Goal: Task Accomplishment & Management: Manage account settings

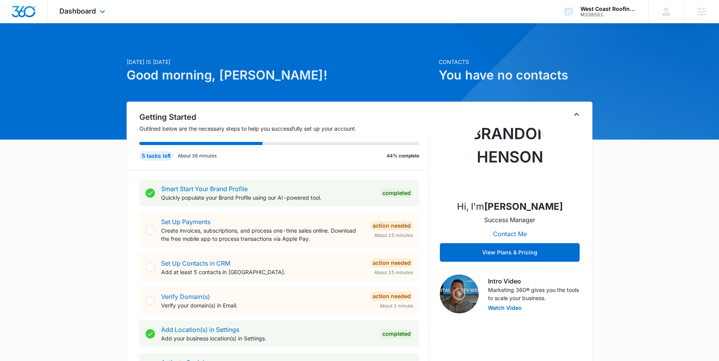
click at [66, 16] on div "Dashboard Apps Reputation Websites Forms CRM Email Social Shop Content Ads Inte…" at bounding box center [83, 11] width 71 height 23
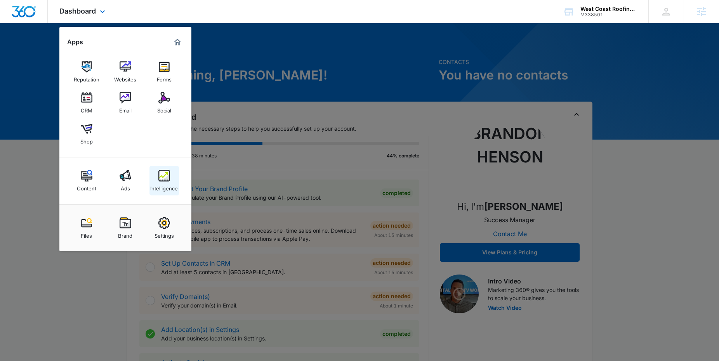
click at [157, 181] on link "Intelligence" at bounding box center [164, 181] width 30 height 30
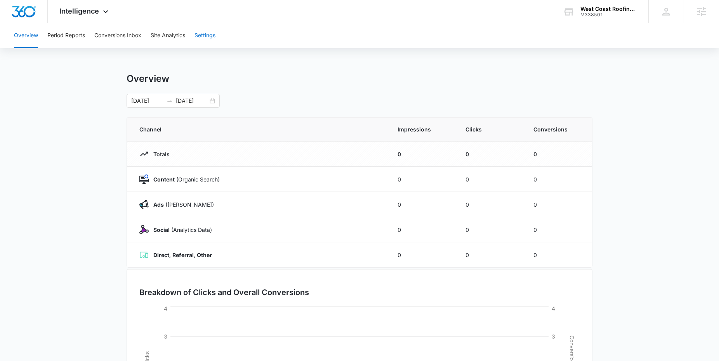
click at [206, 34] on button "Settings" at bounding box center [204, 35] width 21 height 25
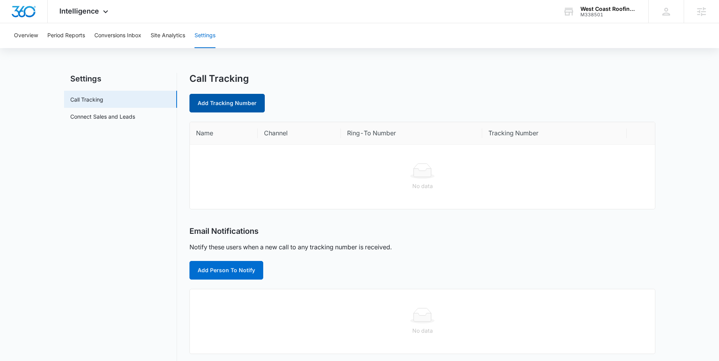
click at [231, 103] on link "Add Tracking Number" at bounding box center [226, 103] width 75 height 19
select select "by_area_code"
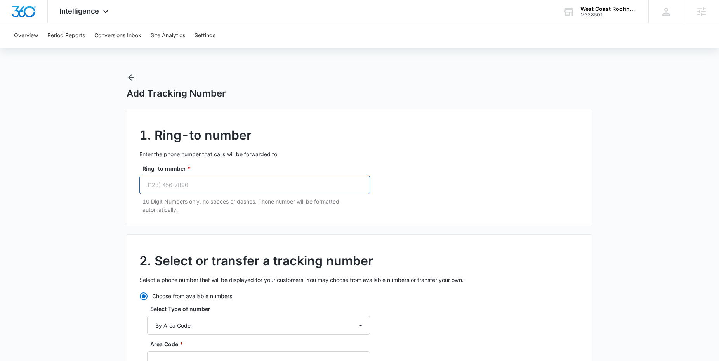
click at [208, 188] on input "Ring-to number *" at bounding box center [254, 185] width 231 height 19
paste input "(520) 241-2556"
type input "(520) 241-2556"
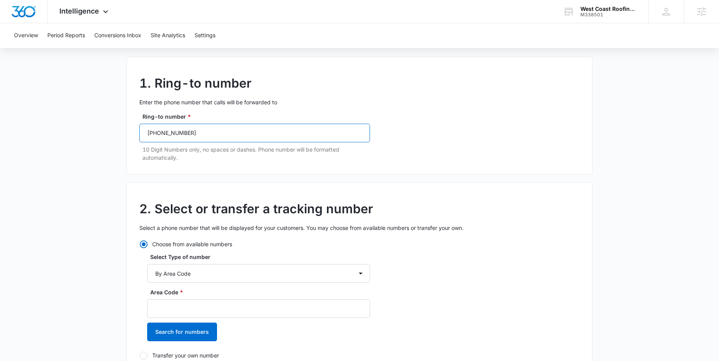
scroll to position [110, 0]
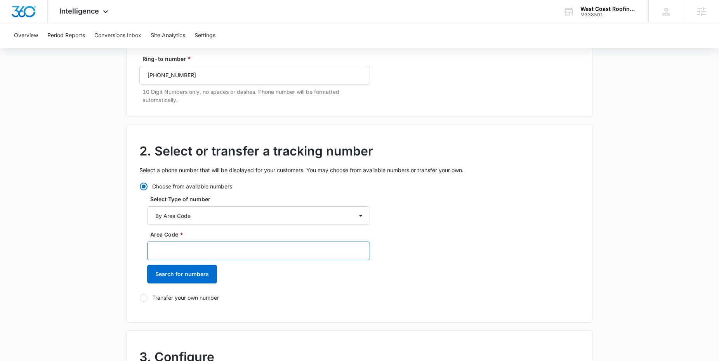
click at [181, 247] on input "Area Code *" at bounding box center [258, 251] width 223 height 19
paste input "520-241-2556"
drag, startPoint x: 212, startPoint y: 253, endPoint x: 166, endPoint y: 254, distance: 45.8
click at [166, 254] on input "520-241-2556" at bounding box center [258, 251] width 223 height 19
type input "520"
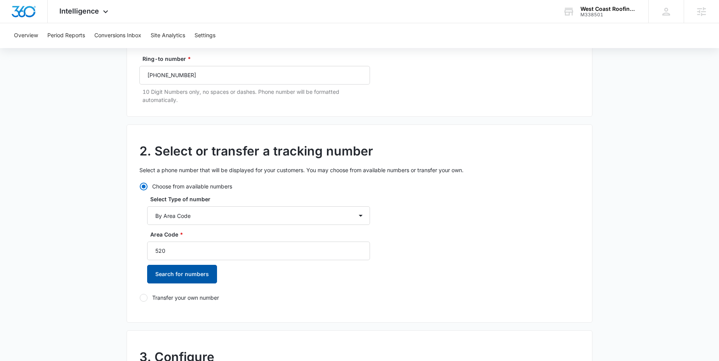
click at [172, 272] on button "Search for numbers" at bounding box center [182, 274] width 70 height 19
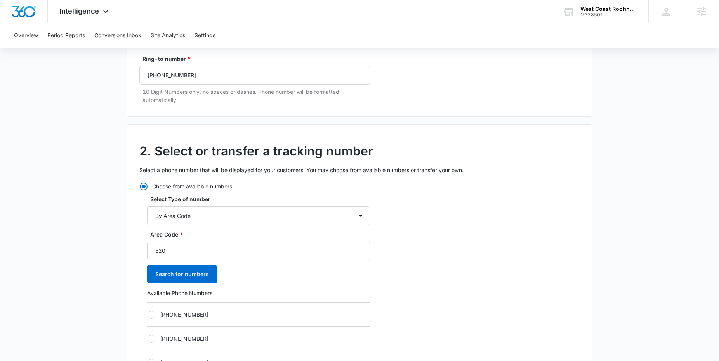
scroll to position [326, 0]
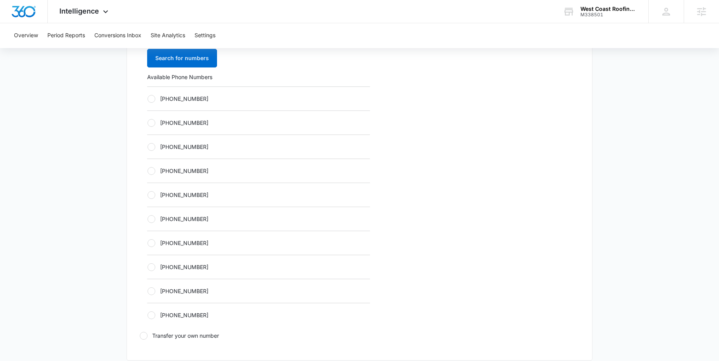
click at [166, 260] on div "+15202214106" at bounding box center [258, 267] width 223 height 24
click at [167, 264] on label "+15202214106" at bounding box center [258, 267] width 223 height 8
click at [148, 267] on input "+15202214106" at bounding box center [147, 267] width 0 height 0
radio input "true"
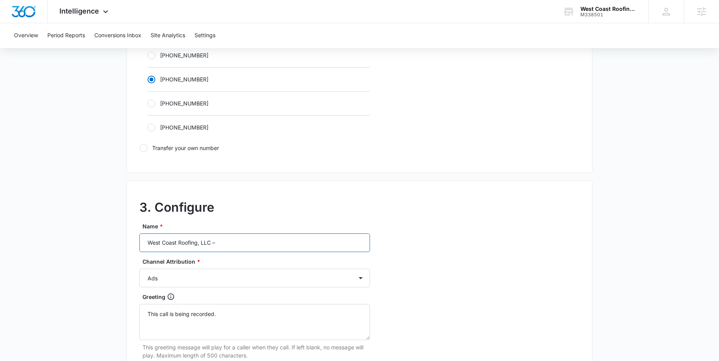
click at [243, 241] on input "West Coast Roofing, LLC –" at bounding box center [254, 243] width 231 height 19
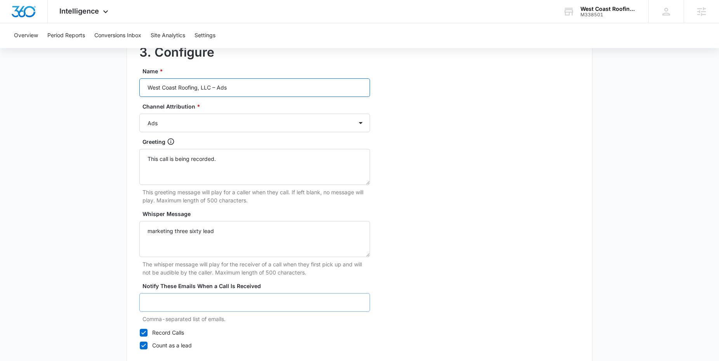
scroll to position [717, 0]
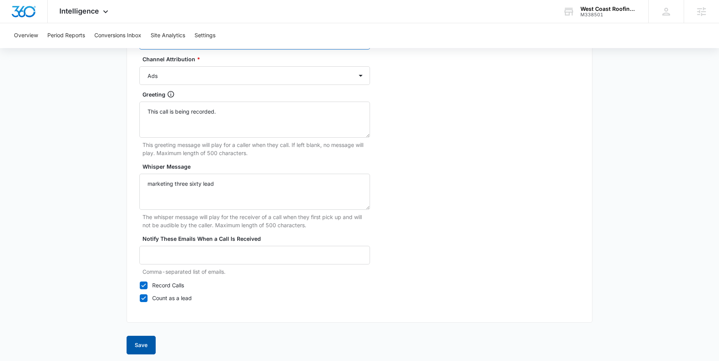
type input "West Coast Roofing, LLC – Ads"
click at [150, 340] on button "Save" at bounding box center [141, 345] width 29 height 19
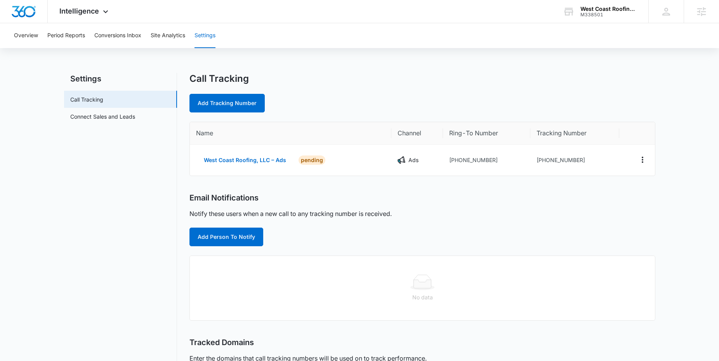
click at [221, 122] on div "Name Channel Ring-To Number Tracking Number West Coast Roofing, LLC – Ads PENDI…" at bounding box center [422, 149] width 466 height 54
click at [244, 100] on link "Add Tracking Number" at bounding box center [226, 103] width 75 height 19
select select "by_area_code"
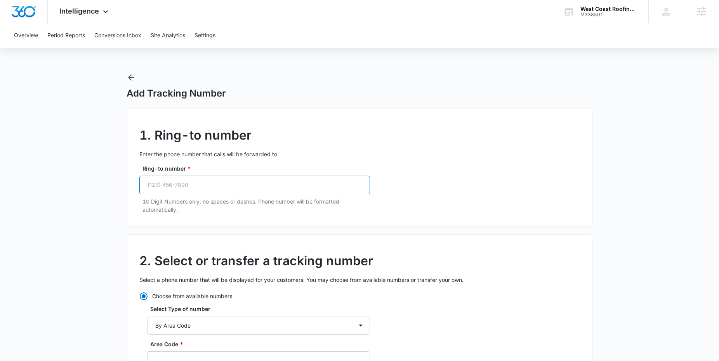
click at [242, 184] on input "Ring-to number *" at bounding box center [254, 185] width 231 height 19
paste input "(520) 241-2556"
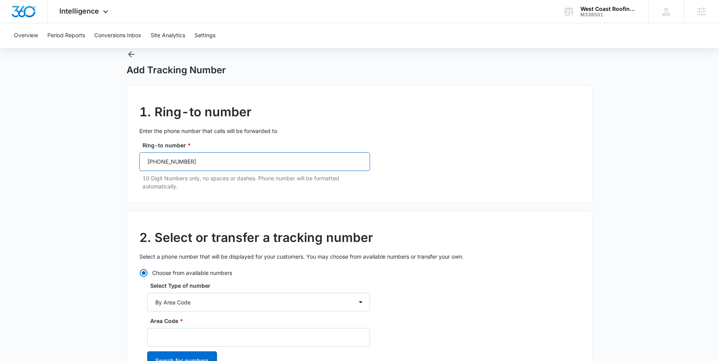
scroll to position [78, 0]
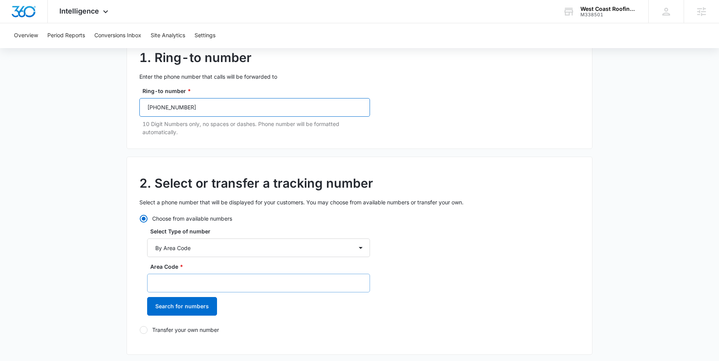
type input "(520) 241-2556"
click at [175, 285] on input "Area Code *" at bounding box center [258, 283] width 223 height 19
paste input "520-241-2556"
drag, startPoint x: 202, startPoint y: 287, endPoint x: 165, endPoint y: 288, distance: 37.3
click at [165, 288] on input "520-241-2556" at bounding box center [258, 283] width 223 height 19
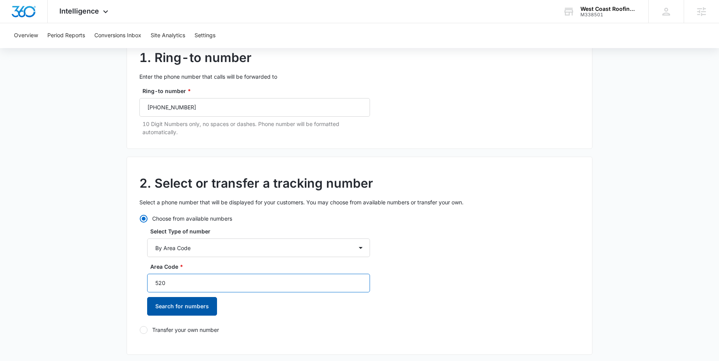
type input "520"
click at [167, 300] on button "Search for numbers" at bounding box center [182, 306] width 70 height 19
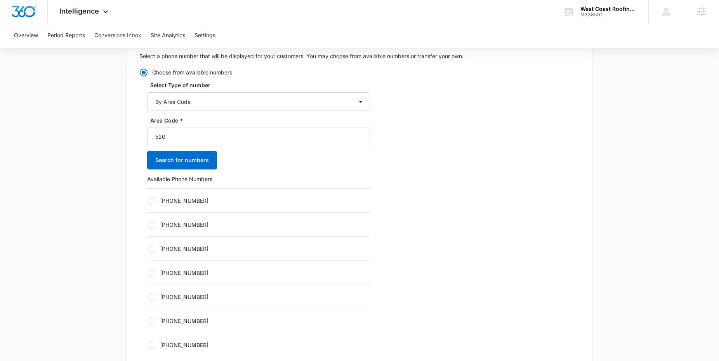
scroll to position [406, 0]
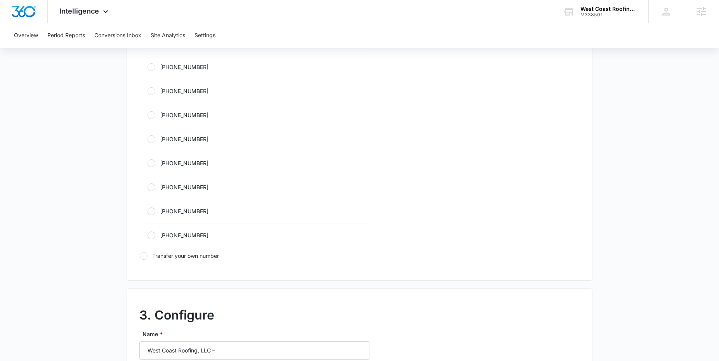
click at [168, 234] on label "+15203560724" at bounding box center [258, 235] width 223 height 8
click at [148, 235] on input "+15203560724" at bounding box center [147, 235] width 0 height 0
radio input "true"
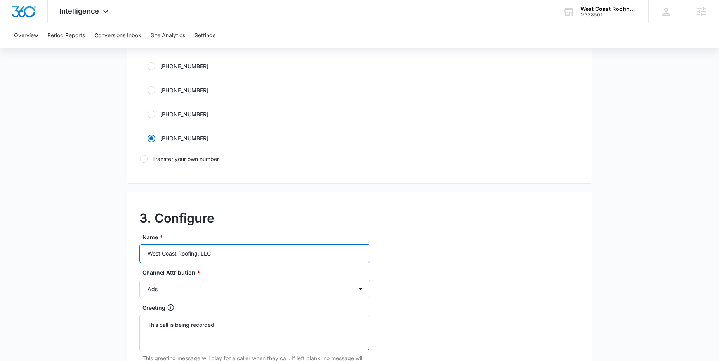
click at [242, 248] on input "West Coast Roofing, LLC –" at bounding box center [254, 254] width 231 height 19
type input "West Coast Roofing, LLC – Content"
click at [161, 290] on select "Ads Local Service Ads Content Social Other" at bounding box center [254, 289] width 231 height 19
select select "CONTENT"
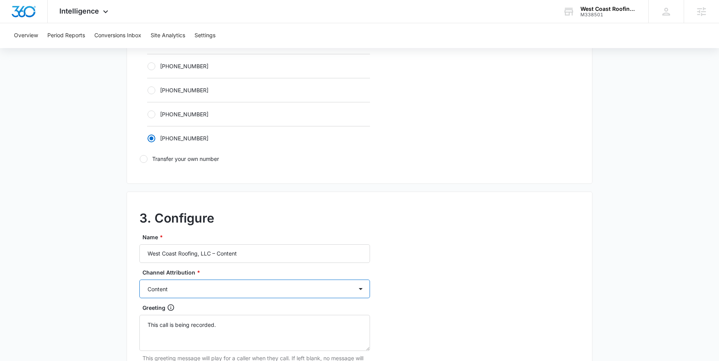
click at [139, 280] on select "Ads Local Service Ads Content Social Other" at bounding box center [254, 289] width 231 height 19
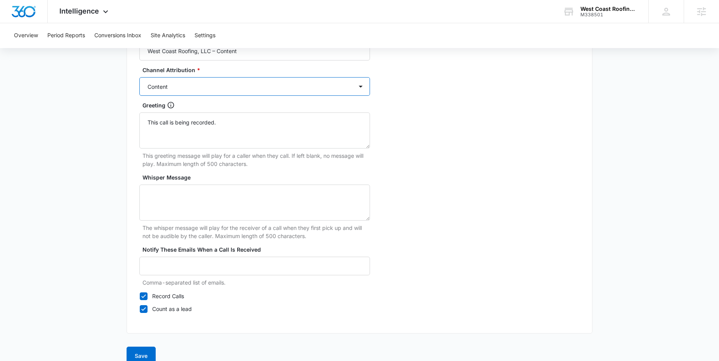
scroll to position [717, 0]
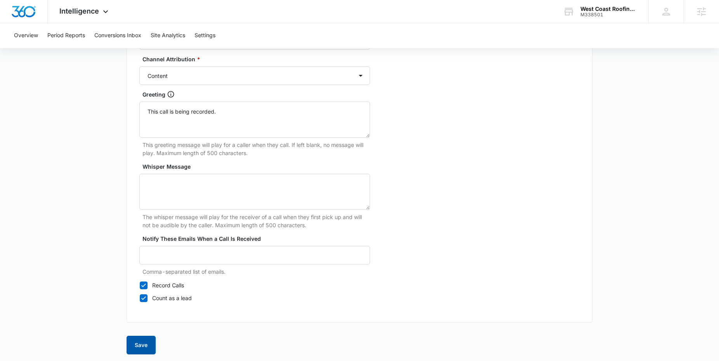
click at [139, 342] on button "Save" at bounding box center [141, 345] width 29 height 19
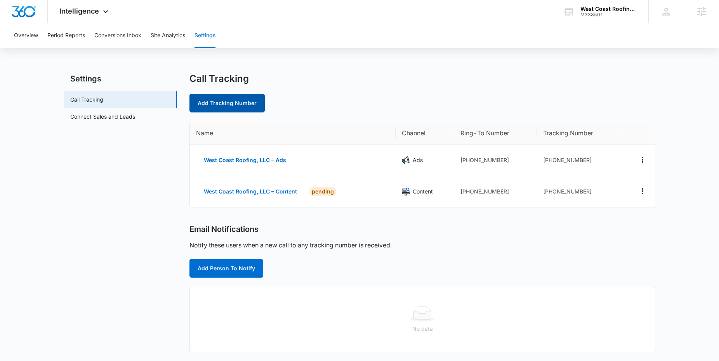
click at [251, 105] on link "Add Tracking Number" at bounding box center [226, 103] width 75 height 19
select select "by_area_code"
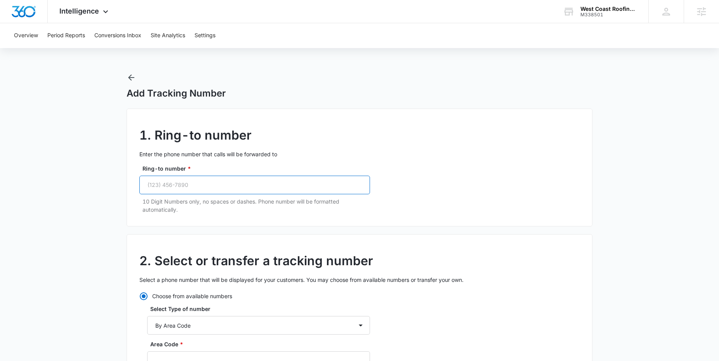
click at [232, 179] on input "Ring-to number *" at bounding box center [254, 185] width 231 height 19
paste input "(520) 241-2556"
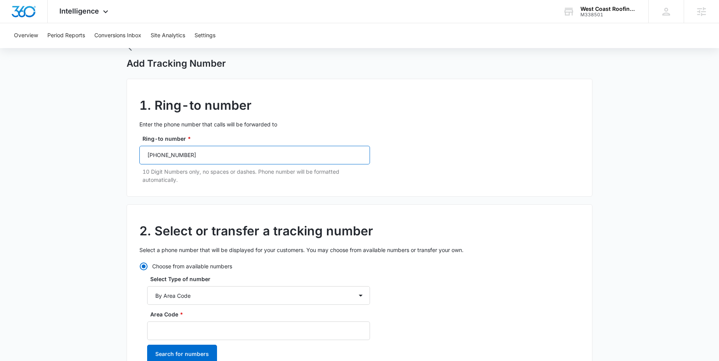
scroll to position [87, 0]
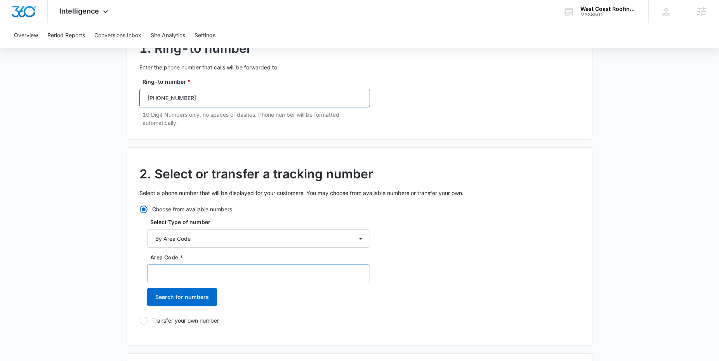
type input "(520) 241-2556"
click at [197, 271] on input "Area Code *" at bounding box center [258, 274] width 223 height 19
paste input "520-241-2556"
drag, startPoint x: 169, startPoint y: 277, endPoint x: 164, endPoint y: 277, distance: 5.4
click at [164, 277] on input "520-241-2556" at bounding box center [258, 274] width 223 height 19
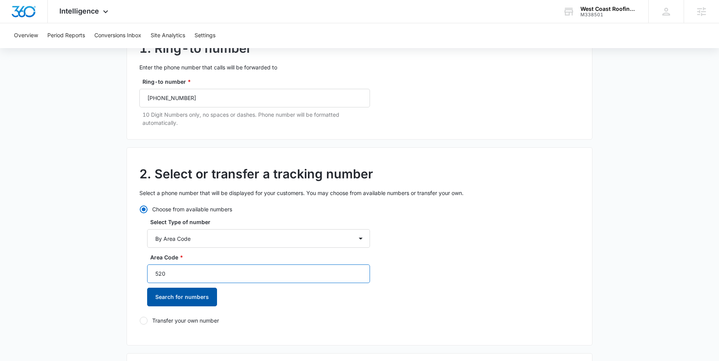
type input "520"
click at [169, 299] on button "Search for numbers" at bounding box center [182, 297] width 70 height 19
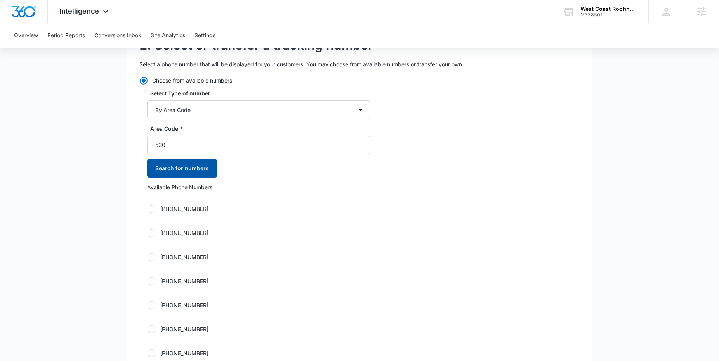
scroll to position [231, 0]
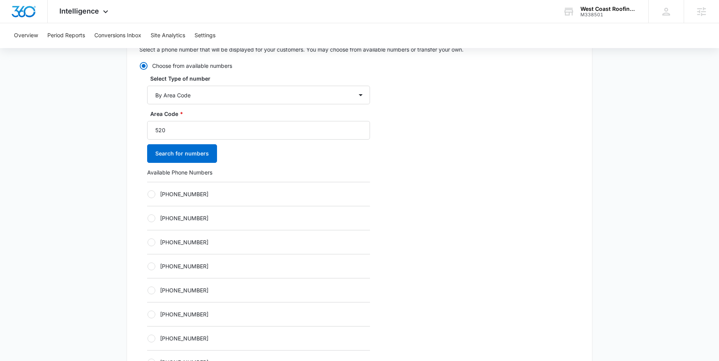
click at [178, 238] on label "+15202005372" at bounding box center [258, 242] width 223 height 8
click at [148, 242] on input "+15202005372" at bounding box center [147, 242] width 0 height 0
radio input "true"
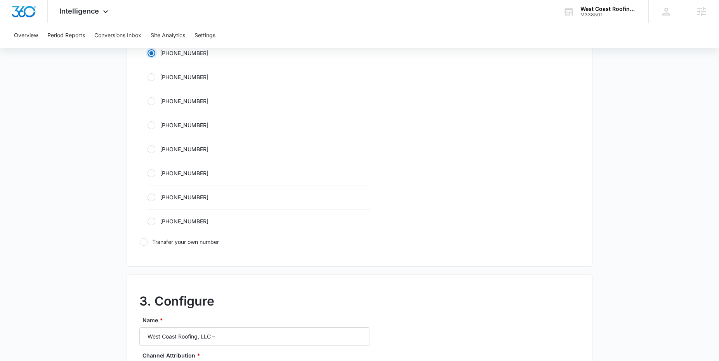
scroll to position [517, 0]
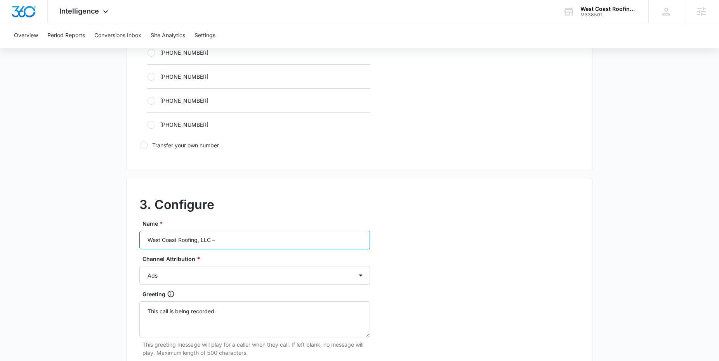
click at [248, 237] on input "West Coast Roofing, LLC –" at bounding box center [254, 240] width 231 height 19
type input "West Coast Roofing, LLC – Social"
click at [161, 273] on select "Ads Local Service Ads Content Social Other" at bounding box center [254, 275] width 231 height 19
select select "SOCIAL"
click at [139, 266] on select "Ads Local Service Ads Content Social Other" at bounding box center [254, 275] width 231 height 19
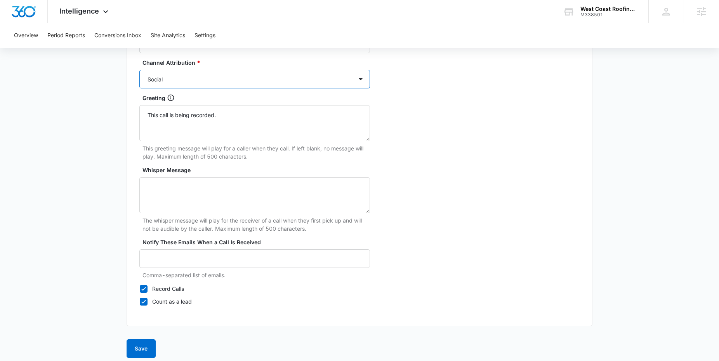
scroll to position [717, 0]
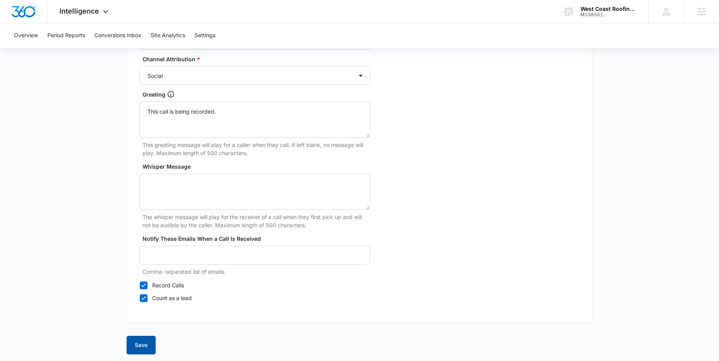
click at [150, 342] on button "Save" at bounding box center [141, 345] width 29 height 19
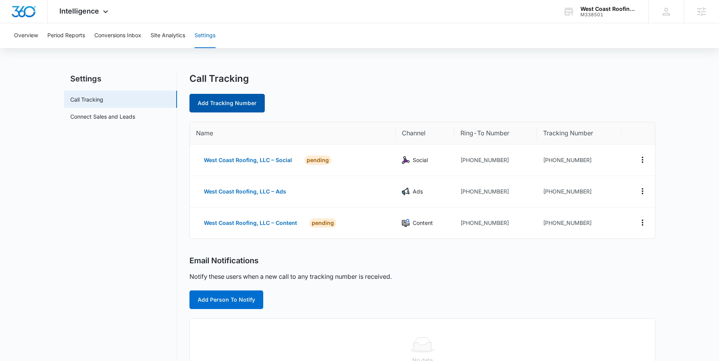
click at [246, 101] on link "Add Tracking Number" at bounding box center [226, 103] width 75 height 19
select select "by_area_code"
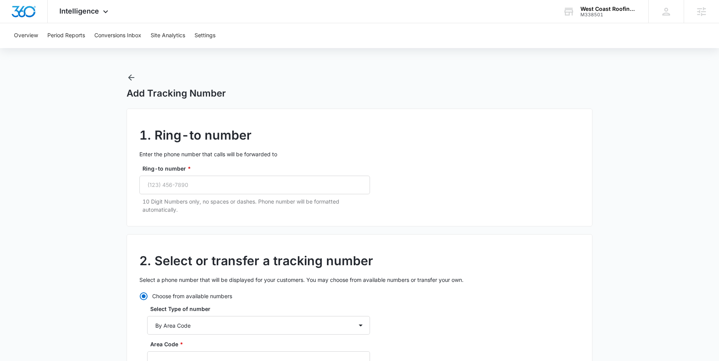
radio input "true"
click at [209, 199] on p "10 Digit Numbers only, no spaces or dashes. Phone number will be formatted auto…" at bounding box center [255, 206] width 227 height 16
click at [201, 184] on input "Ring-to number *" at bounding box center [254, 185] width 231 height 19
paste input "(520) 241-2556"
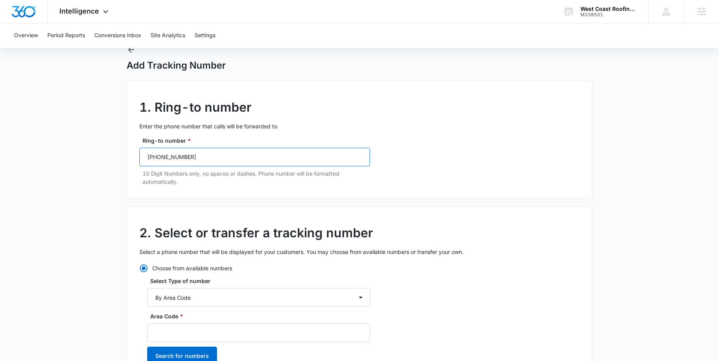
scroll to position [78, 0]
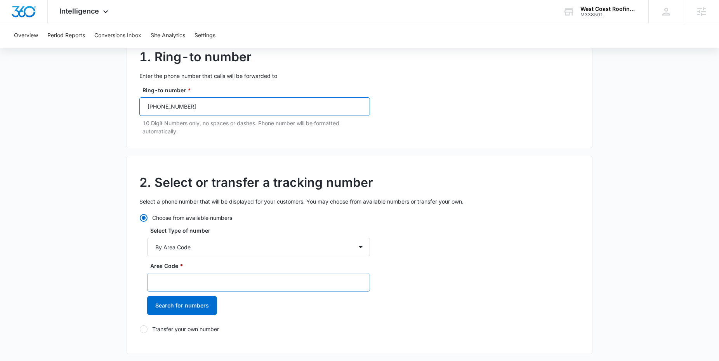
type input "(520) 241-2556"
click at [177, 275] on input "Area Code *" at bounding box center [258, 282] width 223 height 19
paste input "520-241-2556"
drag, startPoint x: 197, startPoint y: 282, endPoint x: 164, endPoint y: 285, distance: 33.6
click at [164, 285] on input "520-241-2556" at bounding box center [258, 282] width 223 height 19
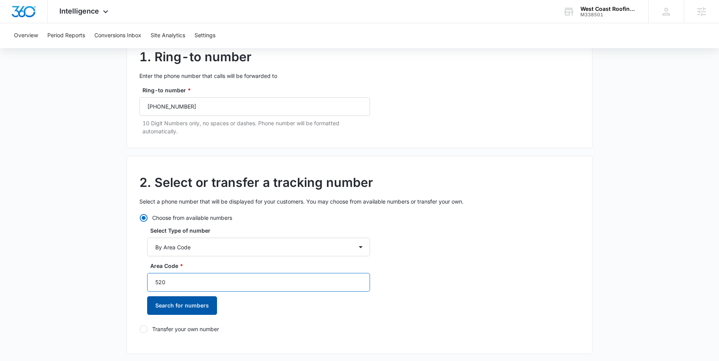
type input "520"
click at [171, 307] on button "Search for numbers" at bounding box center [182, 306] width 70 height 19
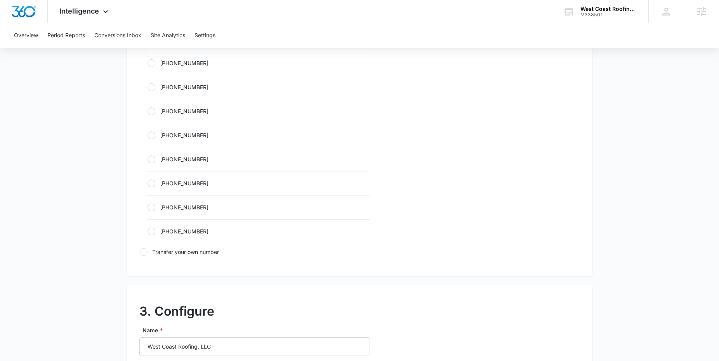
scroll to position [415, 0]
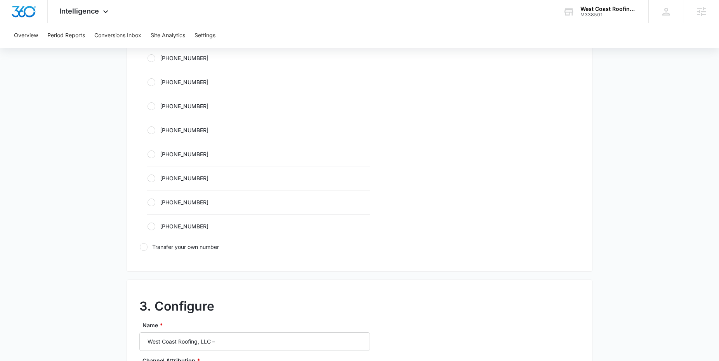
click at [160, 158] on div "+15202217238" at bounding box center [258, 154] width 223 height 24
click at [157, 153] on label "+15202217238" at bounding box center [258, 154] width 223 height 8
click at [148, 154] on input "+15202217238" at bounding box center [147, 154] width 0 height 0
radio input "true"
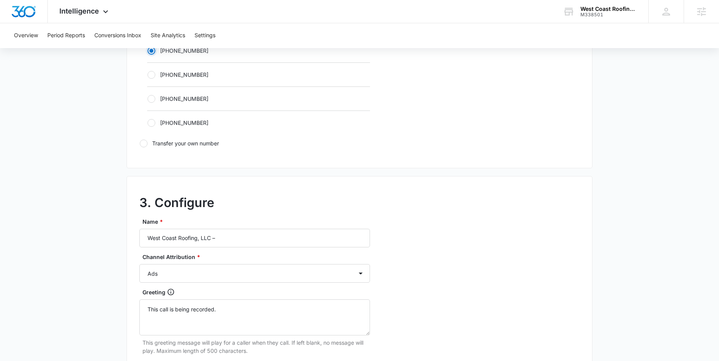
scroll to position [523, 0]
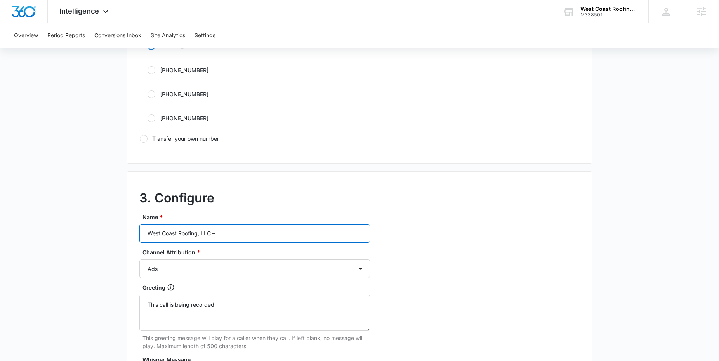
click at [253, 231] on input "West Coast Roofing, LLC –" at bounding box center [254, 233] width 231 height 19
type input "West Coast Roofing, LLC – Other"
click at [164, 270] on select "Ads Local Service Ads Content Social Other" at bounding box center [254, 269] width 231 height 19
select select "OTHER"
click at [139, 260] on select "Ads Local Service Ads Content Social Other" at bounding box center [254, 269] width 231 height 19
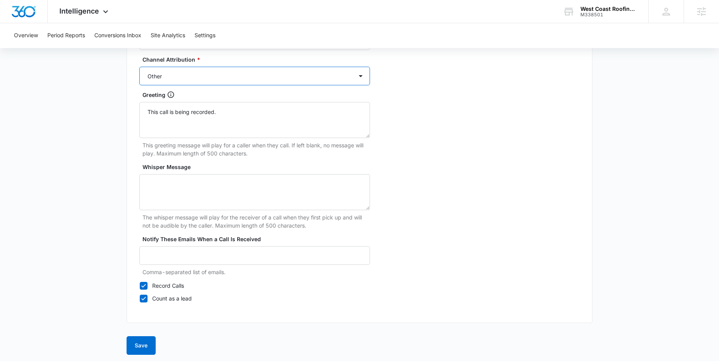
scroll to position [717, 0]
click at [148, 346] on button "Save" at bounding box center [141, 345] width 29 height 19
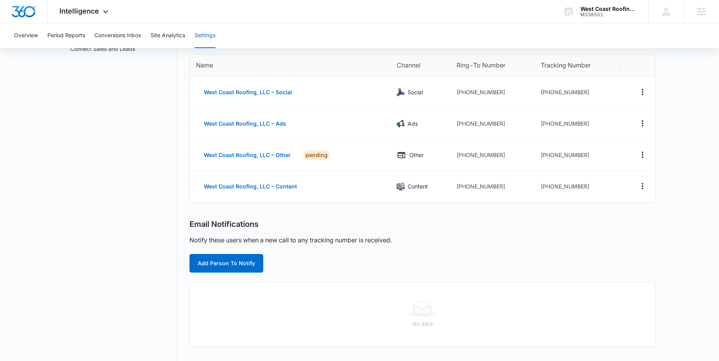
scroll to position [222, 0]
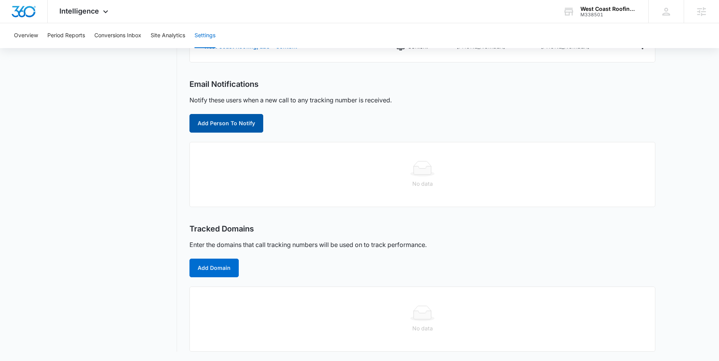
click at [220, 114] on button "Add Person To Notify" at bounding box center [226, 123] width 74 height 19
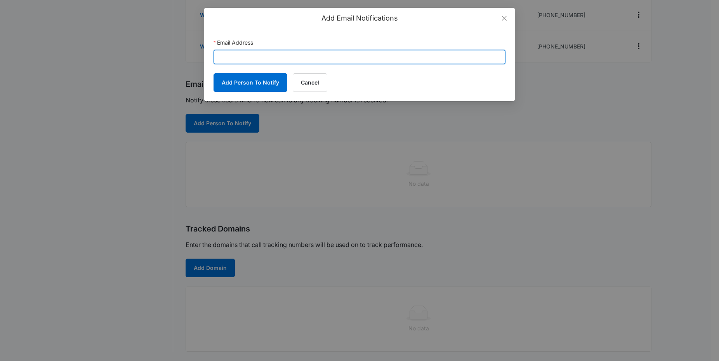
click at [283, 57] on input "Email Address" at bounding box center [360, 57] width 292 height 14
paste input "sarah.gluchacki@madwire.com"
type input "sarah.gluchacki@madwire.com"
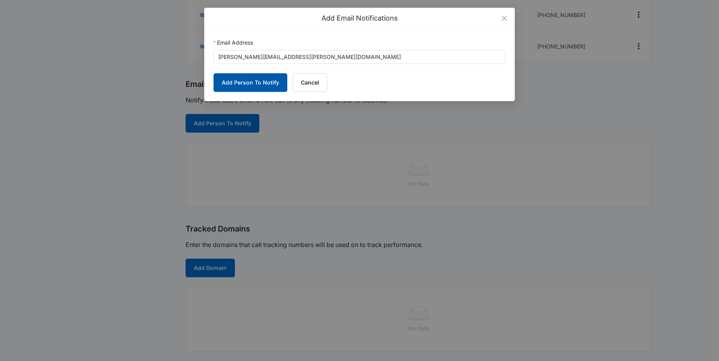
drag, startPoint x: 251, startPoint y: 83, endPoint x: 246, endPoint y: 82, distance: 4.3
click at [251, 83] on button "Add Person To Notify" at bounding box center [251, 82] width 74 height 19
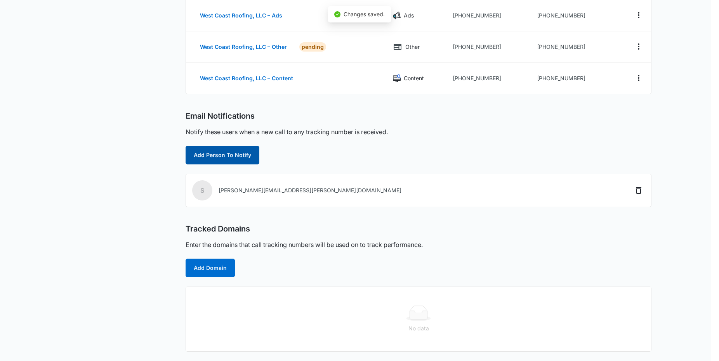
scroll to position [183, 0]
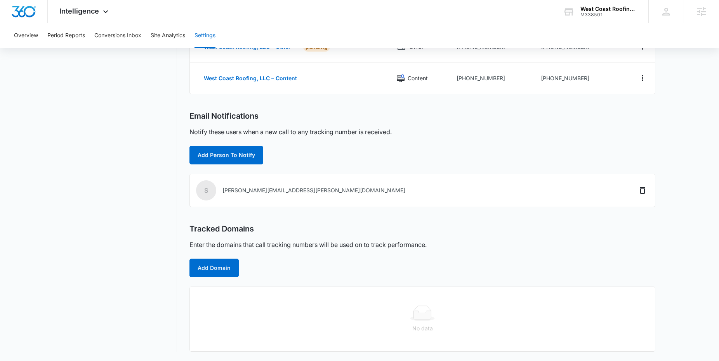
click at [233, 130] on div "Email Notifications Notify these users when a new call to any tracking number i…" at bounding box center [422, 137] width 466 height 53
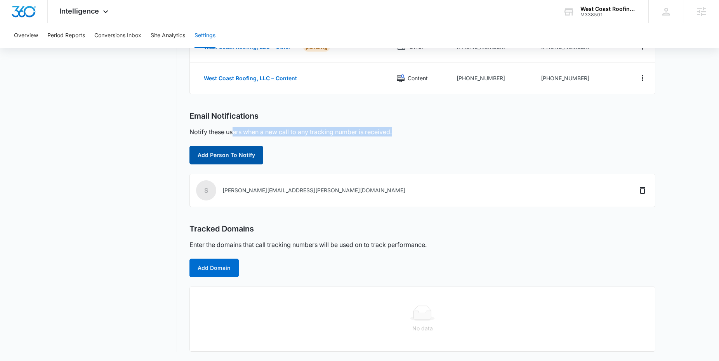
click at [232, 146] on button "Add Person To Notify" at bounding box center [226, 155] width 74 height 19
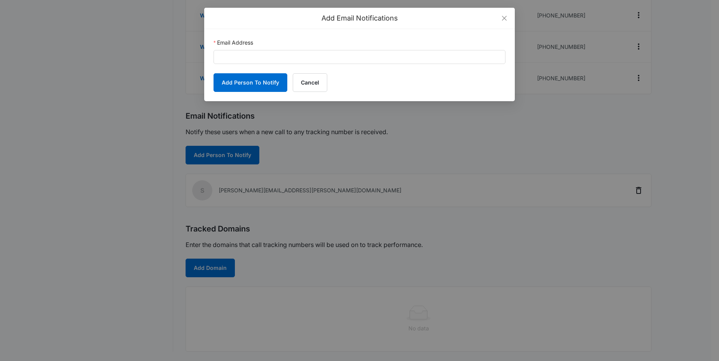
click at [277, 44] on div "Email Address" at bounding box center [360, 44] width 292 height 12
click at [276, 50] on div "Email Address" at bounding box center [360, 44] width 292 height 12
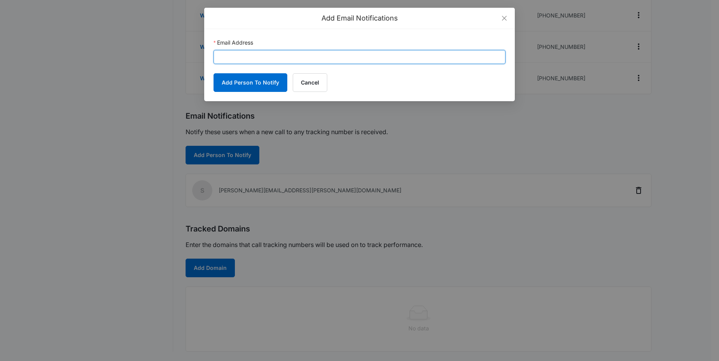
click at [274, 57] on input "Email Address" at bounding box center [360, 57] width 292 height 14
paste input "brandon.henson@madwire.com"
type input "brandon.henson@madwire.com"
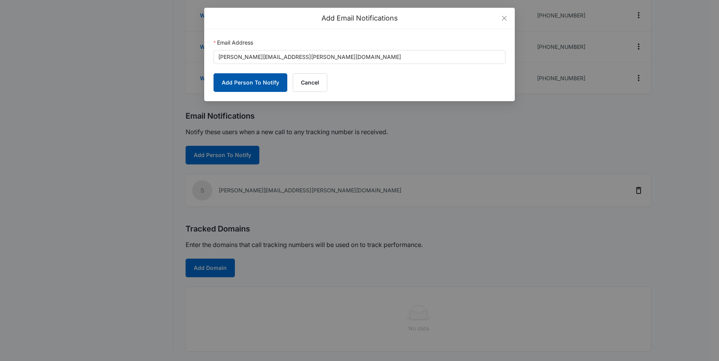
click at [264, 80] on button "Add Person To Notify" at bounding box center [251, 82] width 74 height 19
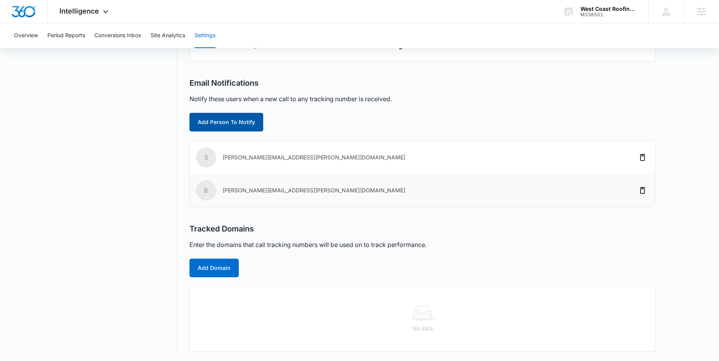
scroll to position [216, 0]
click at [216, 262] on button "Add Domain" at bounding box center [213, 268] width 49 height 19
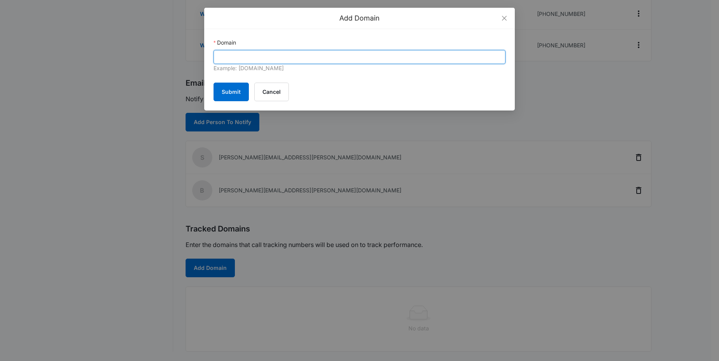
click at [255, 55] on input "Domain" at bounding box center [360, 57] width 292 height 14
paste input "westcoastroofingaz.com"
type input "westcoastroofingaz.com"
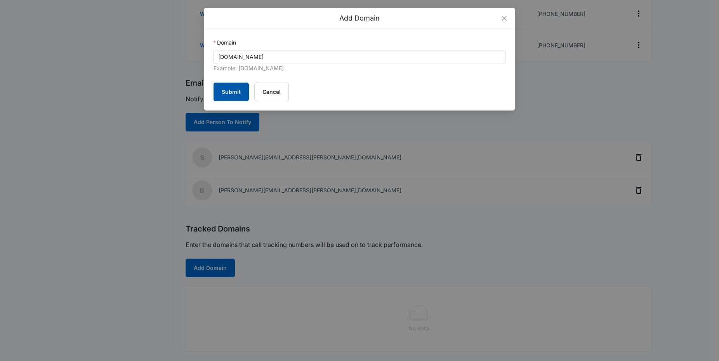
click at [231, 89] on button "Submit" at bounding box center [231, 92] width 35 height 19
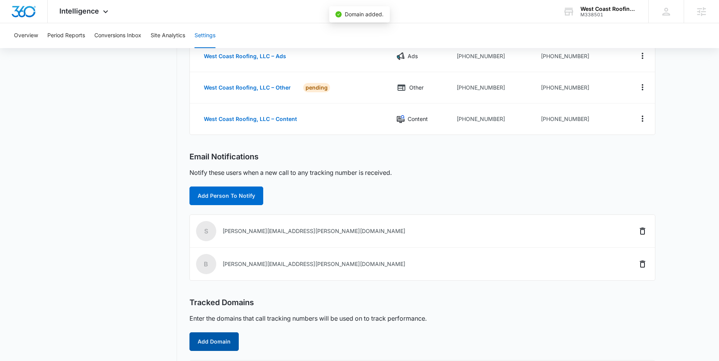
scroll to position [0, 0]
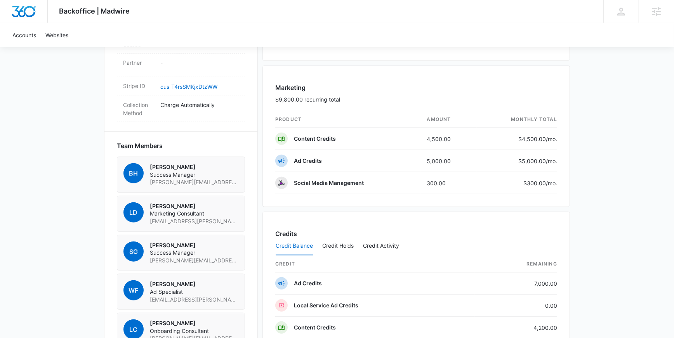
scroll to position [481, 0]
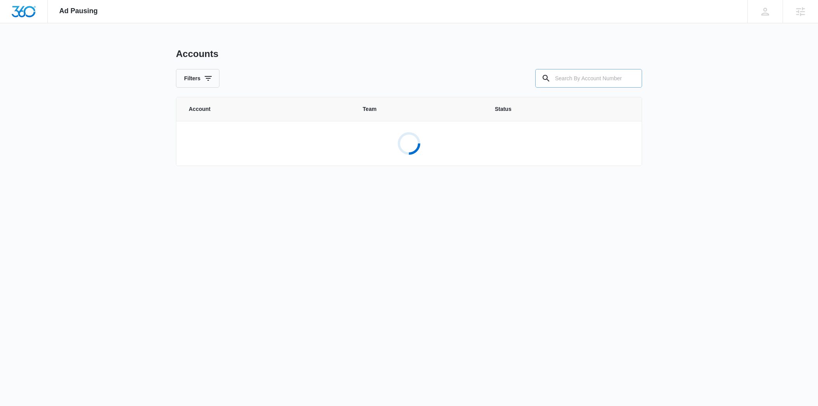
click at [558, 78] on input "text" at bounding box center [588, 78] width 107 height 19
paste input "M338501"
type input "M338501"
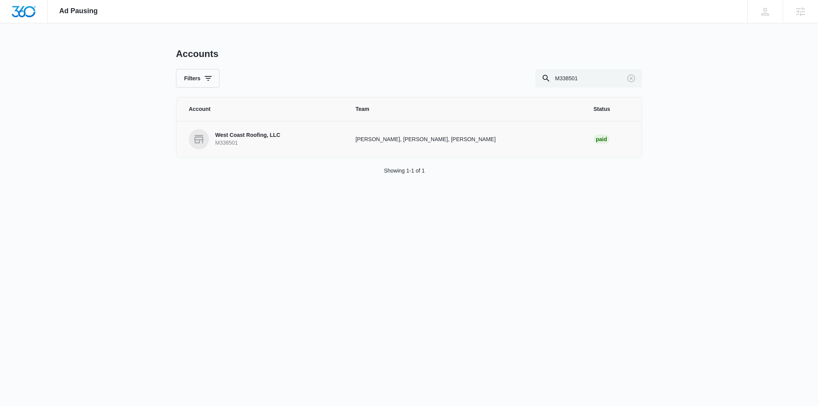
click at [223, 133] on p "West Coast Roofing, LLC" at bounding box center [247, 136] width 65 height 8
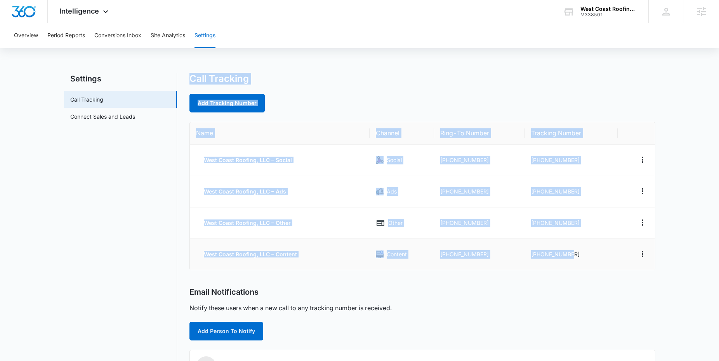
drag, startPoint x: 188, startPoint y: 78, endPoint x: 580, endPoint y: 255, distance: 430.3
click at [580, 255] on div "Settings Call Tracking Connect Sales and Leads Call Tracking Add Tracking Numbe…" at bounding box center [359, 297] width 591 height 449
copy div "Call Tracking Add Tracking Number Name Channel Ring-To Number Tracking Number W…"
click at [359, 102] on div "Add Tracking Number" at bounding box center [422, 103] width 466 height 19
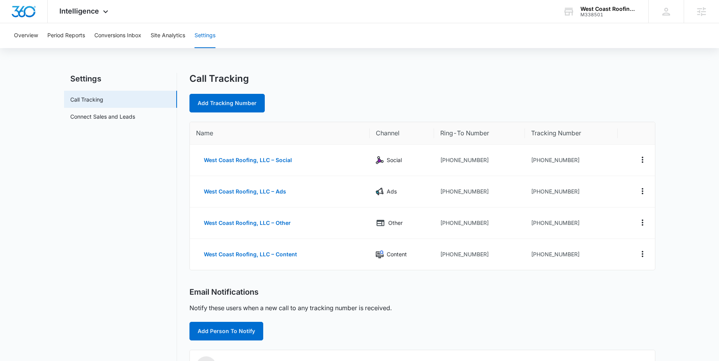
click at [413, 93] on div "Call Tracking Add Tracking Number" at bounding box center [422, 93] width 466 height 40
drag, startPoint x: 543, startPoint y: 193, endPoint x: 529, endPoint y: 192, distance: 14.0
click at [529, 192] on td "+15202214106" at bounding box center [571, 191] width 93 height 31
copy td "+15202214106"
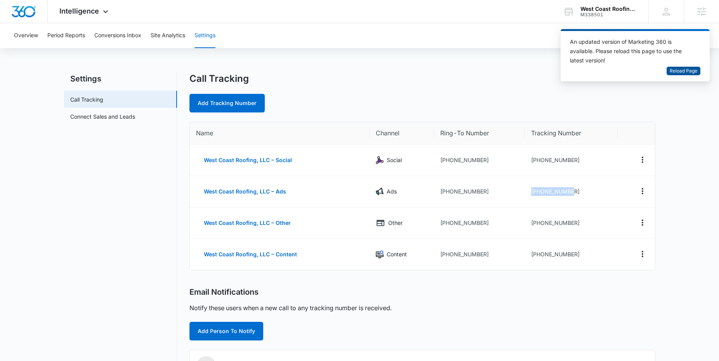
click at [680, 72] on span "Reload Page" at bounding box center [684, 71] width 28 height 7
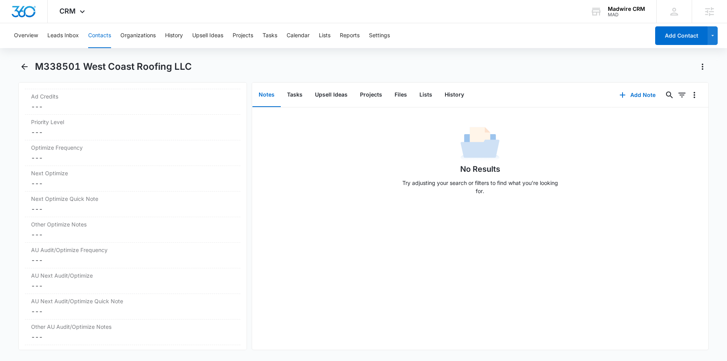
scroll to position [2442, 0]
